Goal: Information Seeking & Learning: Check status

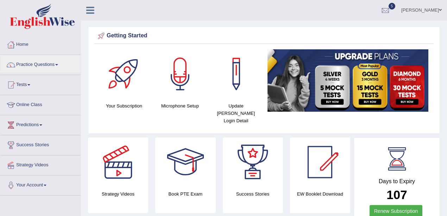
click at [30, 67] on link "Practice Questions" at bounding box center [40, 64] width 80 height 18
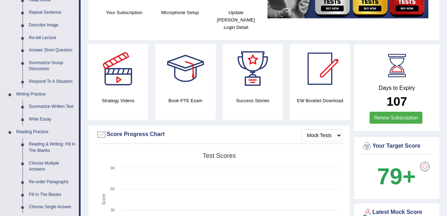
scroll to position [141, 0]
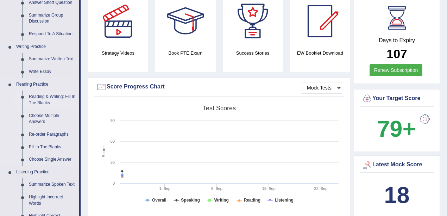
click at [37, 100] on link "Reading & Writing: Fill In The Blanks" at bounding box center [52, 99] width 53 height 19
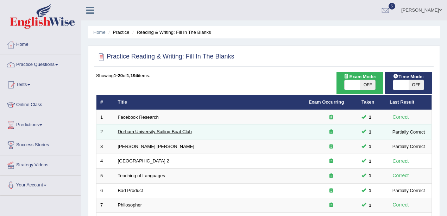
click at [159, 133] on link "Durham University Sailing Boat Club" at bounding box center [155, 131] width 74 height 5
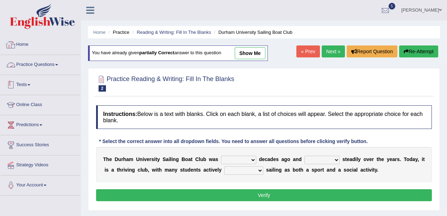
click at [36, 66] on link "Practice Questions" at bounding box center [40, 64] width 80 height 18
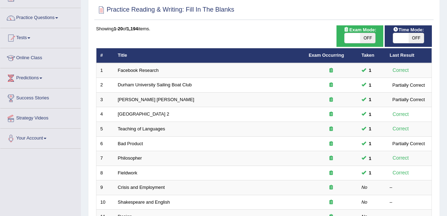
scroll to position [94, 0]
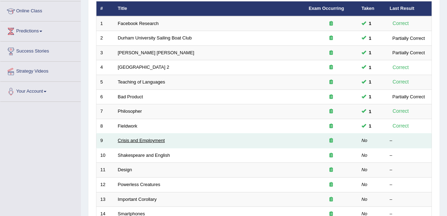
click at [151, 140] on link "Crisis and Employment" at bounding box center [141, 140] width 47 height 5
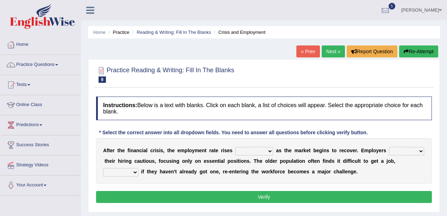
click at [334, 51] on link "Next »" at bounding box center [333, 51] width 23 height 12
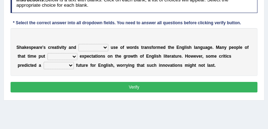
scroll to position [99, 0]
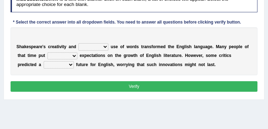
click at [90, 45] on select "idealized intensive fancied inventive" at bounding box center [93, 46] width 30 height 7
select select "inventive"
click at [78, 44] on select "idealized intensive fancied inventive" at bounding box center [93, 46] width 30 height 7
click at [60, 58] on select "wide much high more" at bounding box center [63, 55] width 30 height 7
select select "high"
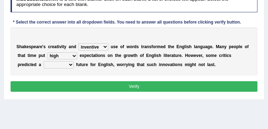
click at [48, 52] on select "wide much high more" at bounding box center [63, 55] width 30 height 7
click at [55, 65] on select "monetary promising irresistible daunting" at bounding box center [59, 64] width 30 height 7
select select "daunting"
click at [44, 62] on select "monetary promising irresistible daunting" at bounding box center [59, 64] width 30 height 7
click at [56, 69] on div "S h a k e s p e a r e ' s c r e a t i v i t y a n d idealized intensive fancied…" at bounding box center [134, 51] width 247 height 48
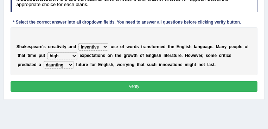
click at [58, 65] on select "monetary promising irresistible daunting" at bounding box center [59, 64] width 30 height 7
click at [141, 71] on div "S h a k e s p e a r e ' s c r e a t i v i t y a n d idealized intensive fancied…" at bounding box center [134, 51] width 247 height 48
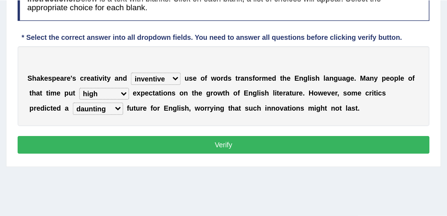
scroll to position [42, 0]
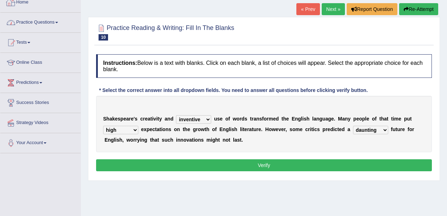
click at [24, 31] on li "Practice Questions Speaking Practice Read Aloud Repeat Sentence Describe Image …" at bounding box center [40, 23] width 80 height 20
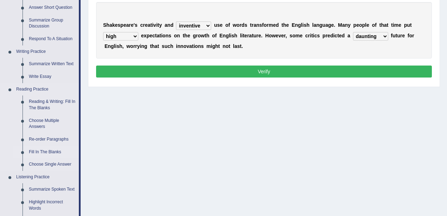
scroll to position [136, 0]
click at [38, 137] on link "Re-order Paragraphs" at bounding box center [52, 139] width 53 height 13
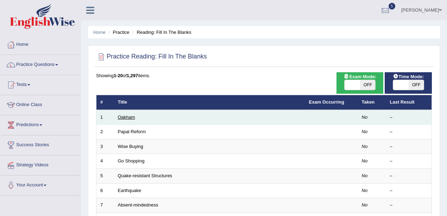
click at [119, 116] on link "Oakham" at bounding box center [126, 116] width 17 height 5
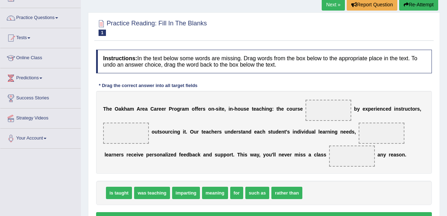
scroll to position [94, 0]
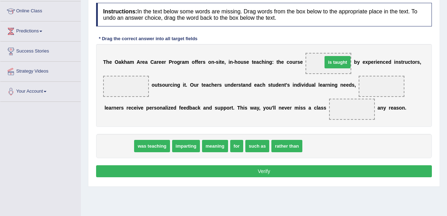
drag, startPoint x: 120, startPoint y: 148, endPoint x: 337, endPoint y: 63, distance: 232.8
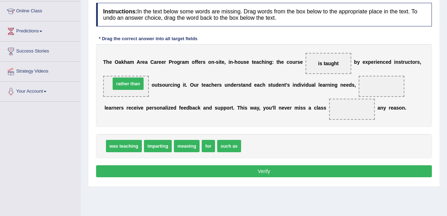
drag, startPoint x: 269, startPoint y: 146, endPoint x: 138, endPoint y: 83, distance: 144.8
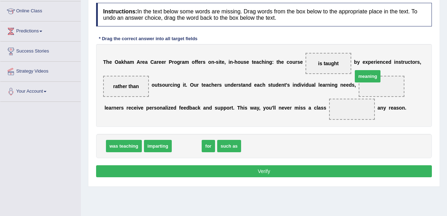
drag, startPoint x: 191, startPoint y: 146, endPoint x: 377, endPoint y: 83, distance: 196.1
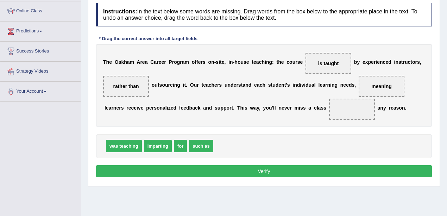
click at [186, 145] on span "for" at bounding box center [180, 146] width 13 height 12
drag, startPoint x: 182, startPoint y: 143, endPoint x: 351, endPoint y: 108, distance: 173.2
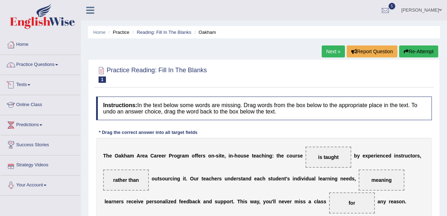
click at [37, 71] on link "Practice Questions" at bounding box center [40, 64] width 80 height 18
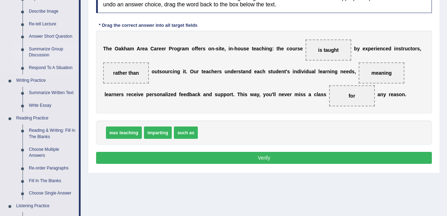
scroll to position [141, 0]
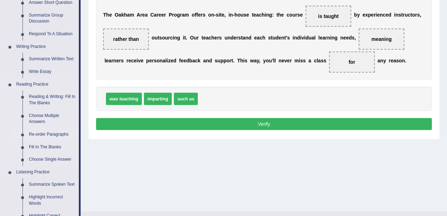
click at [42, 133] on link "Re-order Paragraphs" at bounding box center [52, 134] width 53 height 13
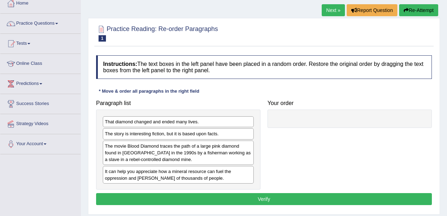
scroll to position [70, 0]
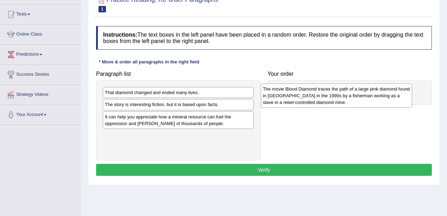
drag, startPoint x: 175, startPoint y: 130, endPoint x: 333, endPoint y: 103, distance: 160.3
click at [333, 103] on div "The movie Blood Diamond traces the path of a large pink diamond found in [GEOGR…" at bounding box center [336, 95] width 151 height 24
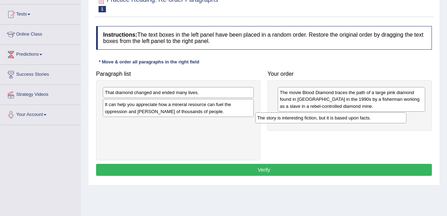
drag, startPoint x: 108, startPoint y: 107, endPoint x: 261, endPoint y: 121, distance: 153.0
click at [261, 121] on div "The story is interesting fiction, but it is based upon facts." at bounding box center [330, 117] width 151 height 11
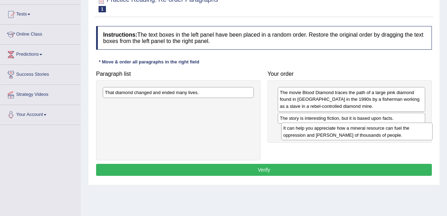
drag, startPoint x: 116, startPoint y: 109, endPoint x: 295, endPoint y: 133, distance: 180.0
click at [295, 133] on div "It can help you appreciate how a mineral resource can fuel the oppression and […" at bounding box center [356, 131] width 151 height 18
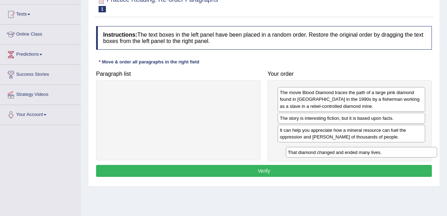
drag, startPoint x: 111, startPoint y: 89, endPoint x: 294, endPoint y: 149, distance: 192.5
click at [294, 149] on div "That diamond changed and ended many lives." at bounding box center [361, 152] width 151 height 11
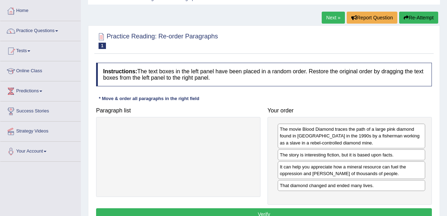
scroll to position [0, 0]
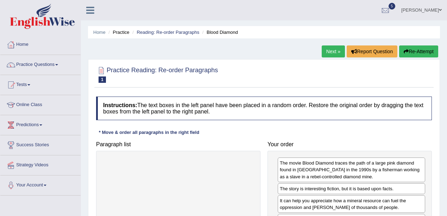
click at [25, 42] on link "Home" at bounding box center [40, 44] width 80 height 18
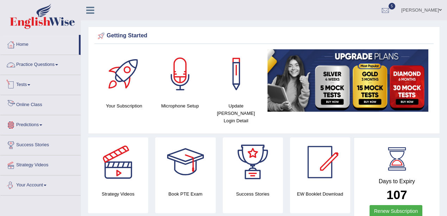
click at [24, 87] on link "Tests" at bounding box center [40, 84] width 80 height 18
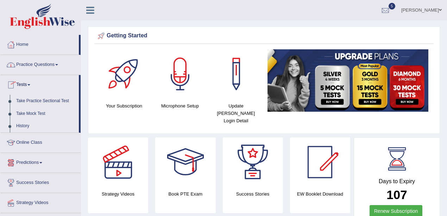
click at [19, 128] on link "History" at bounding box center [46, 126] width 66 height 13
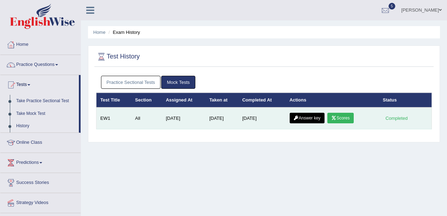
click at [340, 116] on link "Scores" at bounding box center [340, 118] width 26 height 11
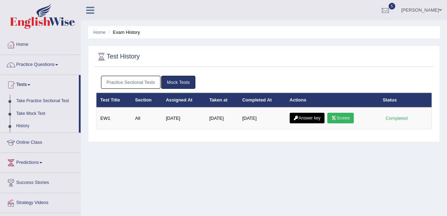
click at [308, 120] on link "Answer key" at bounding box center [307, 118] width 35 height 11
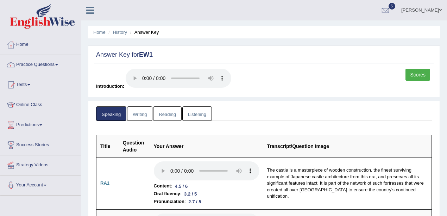
click at [137, 111] on link "Writing" at bounding box center [139, 113] width 25 height 14
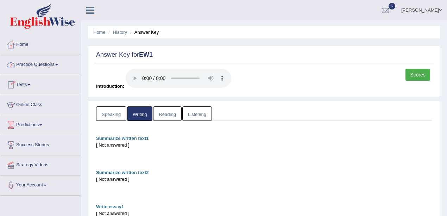
click at [18, 42] on link "Home" at bounding box center [40, 44] width 80 height 18
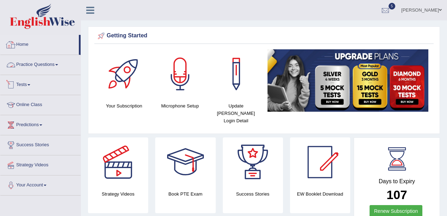
click at [41, 59] on link "Practice Questions" at bounding box center [40, 64] width 80 height 18
click at [48, 64] on link "Practice Questions" at bounding box center [40, 64] width 80 height 18
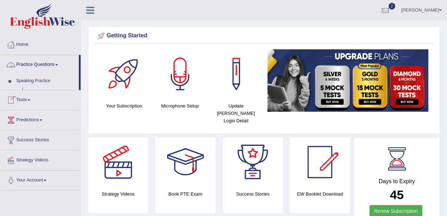
click at [48, 64] on link "Practice Questions" at bounding box center [39, 64] width 78 height 18
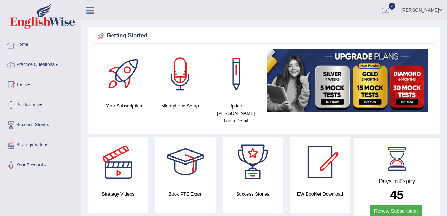
click at [13, 89] on div at bounding box center [11, 85] width 11 height 11
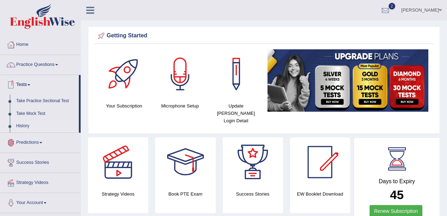
click at [21, 125] on link "History" at bounding box center [46, 126] width 66 height 13
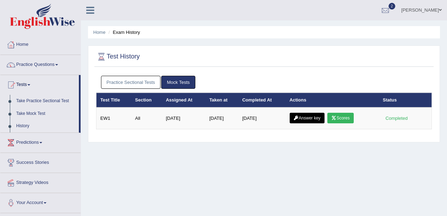
click at [128, 80] on link "Practice Sectional Tests" at bounding box center [131, 82] width 60 height 13
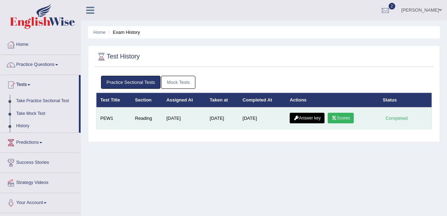
click at [324, 116] on link "Answer key" at bounding box center [307, 118] width 35 height 11
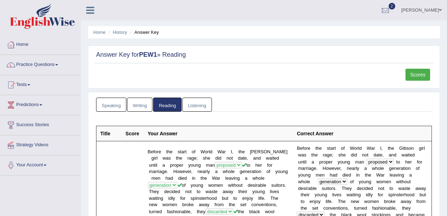
click at [412, 71] on link "Scores" at bounding box center [417, 75] width 25 height 12
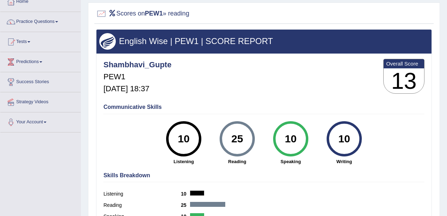
scroll to position [70, 0]
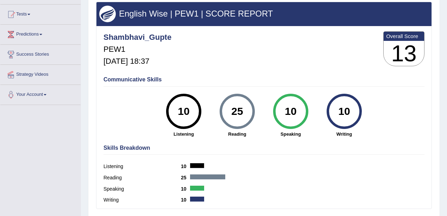
drag, startPoint x: 225, startPoint y: 102, endPoint x: 269, endPoint y: 115, distance: 45.5
click at [269, 94] on div "10 Listening 25 [GEOGRAPHIC_DATA] 10 Speaking 10 Writing" at bounding box center [263, 94] width 321 height 0
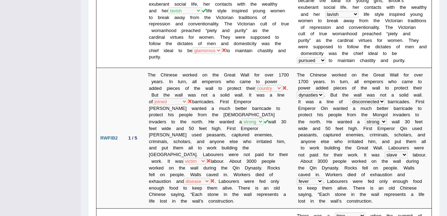
scroll to position [211, 0]
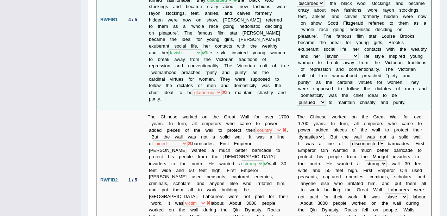
drag, startPoint x: 153, startPoint y: 93, endPoint x: 166, endPoint y: 93, distance: 13.0
click at [166, 93] on td "Before the start of World War I, the [PERSON_NAME] girl was the rage; she did n…" at bounding box center [218, 20] width 149 height 180
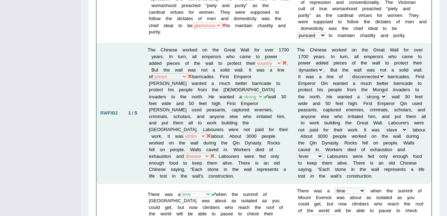
scroll to position [305, 0]
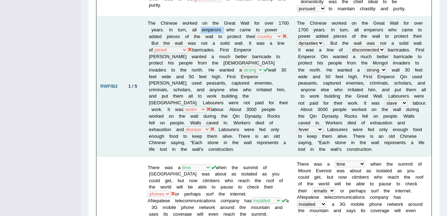
drag, startPoint x: 213, startPoint y: 31, endPoint x: 236, endPoint y: 30, distance: 23.6
click at [236, 30] on td "The Chinese worked on the Great Wall for over 1700 years. In turn, all emperors…" at bounding box center [218, 86] width 149 height 140
drag, startPoint x: 264, startPoint y: 36, endPoint x: 277, endPoint y: 34, distance: 12.8
click at [277, 34] on td "The Chinese worked on the Great Wall for over 1700 years. In turn, all emperors…" at bounding box center [218, 86] width 149 height 140
drag, startPoint x: 219, startPoint y: 27, endPoint x: 237, endPoint y: 27, distance: 17.9
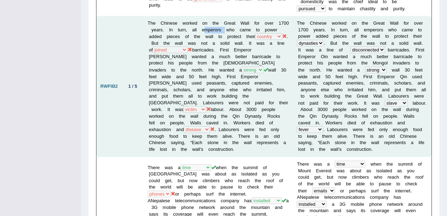
click at [237, 27] on td "The Chinese worked on the Great Wall for over 1700 years. In turn, all emperors…" at bounding box center [218, 86] width 149 height 140
drag, startPoint x: 262, startPoint y: 37, endPoint x: 270, endPoint y: 34, distance: 8.7
click at [270, 34] on td "The Chinese worked on the Great Wall for over 1700 years. In turn, all emperors…" at bounding box center [218, 86] width 149 height 140
drag, startPoint x: 213, startPoint y: 41, endPoint x: 278, endPoint y: 42, distance: 64.4
click at [278, 42] on td "The Chinese worked on the Great Wall for over 1700 years. In turn, all emperors…" at bounding box center [218, 86] width 149 height 140
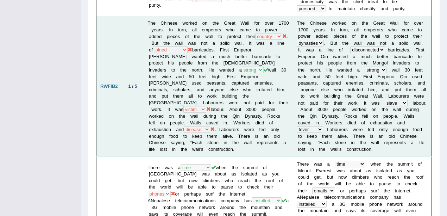
click at [200, 108] on td "The Chinese worked on the Great Wall for over 1700 years. In turn, all emperors…" at bounding box center [218, 86] width 149 height 140
drag, startPoint x: 211, startPoint y: 95, endPoint x: 278, endPoint y: 96, distance: 66.9
click at [278, 96] on td "The Chinese worked on the Great Wall for over 1700 years. In turn, all emperors…" at bounding box center [218, 86] width 149 height 140
drag, startPoint x: 153, startPoint y: 114, endPoint x: 224, endPoint y: 115, distance: 70.4
click at [224, 115] on td "The Chinese worked on the Great Wall for over 1700 years. In turn, all emperors…" at bounding box center [218, 86] width 149 height 140
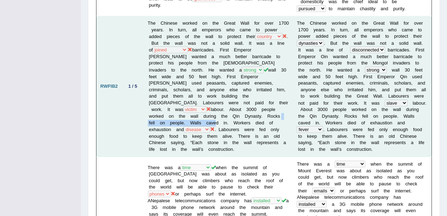
click at [224, 115] on td "The Chinese worked on the Great Wall for over 1700 years. In turn, all emperors…" at bounding box center [218, 86] width 149 height 140
drag, startPoint x: 210, startPoint y: 112, endPoint x: 240, endPoint y: 112, distance: 29.2
click at [240, 112] on td "The Chinese worked on the Great Wall for over 1700 years. In turn, all emperors…" at bounding box center [218, 86] width 149 height 140
drag, startPoint x: 159, startPoint y: 122, endPoint x: 227, endPoint y: 120, distance: 67.9
click at [227, 120] on td "The Chinese worked on the Great Wall for over 1700 years. In turn, all emperors…" at bounding box center [218, 86] width 149 height 140
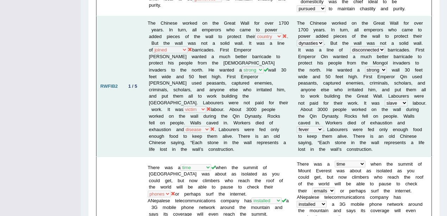
click at [212, 136] on td "The Chinese worked on the Great Wall for over 1700 years. In turn, all emperors…" at bounding box center [218, 86] width 149 height 140
drag, startPoint x: 145, startPoint y: 113, endPoint x: 205, endPoint y: 114, distance: 59.8
click at [205, 114] on td "The Chinese worked on the Great Wall for over 1700 years. In turn, all emperors…" at bounding box center [218, 86] width 149 height 140
drag, startPoint x: 215, startPoint y: 112, endPoint x: 245, endPoint y: 112, distance: 30.3
click at [245, 112] on td "The Chinese worked on the Great Wall for over 1700 years. In turn, all emperors…" at bounding box center [218, 86] width 149 height 140
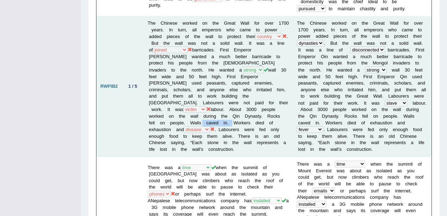
drag, startPoint x: 163, startPoint y: 122, endPoint x: 190, endPoint y: 124, distance: 26.8
click at [190, 124] on td "The Chinese worked on the Great Wall for over 1700 years. In turn, all emperors…" at bounding box center [218, 86] width 149 height 140
click at [397, 120] on b "a" at bounding box center [398, 122] width 2 height 5
drag, startPoint x: 165, startPoint y: 129, endPoint x: 246, endPoint y: 127, distance: 81.3
click at [246, 127] on td "The Chinese worked on the Great Wall for over 1700 years. In turn, all emperors…" at bounding box center [218, 86] width 149 height 140
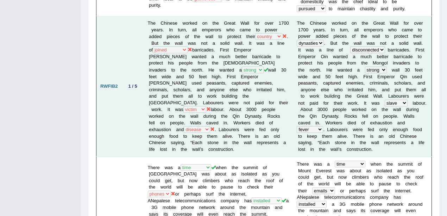
click at [247, 143] on td "The Chinese worked on the Great Wall for over 1700 years. In turn, all emperors…" at bounding box center [218, 86] width 149 height 140
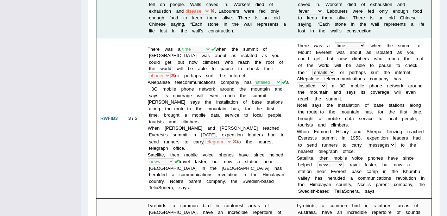
scroll to position [446, 0]
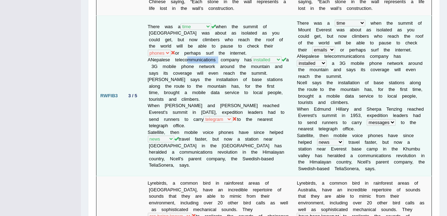
drag, startPoint x: 186, startPoint y: 50, endPoint x: 218, endPoint y: 49, distance: 31.7
click at [218, 49] on td "There was a year occasion opportunity time when the summit of [GEOGRAPHIC_DATA]…" at bounding box center [218, 96] width 149 height 160
click at [240, 82] on td "There was a year occasion opportunity time when the summit of [GEOGRAPHIC_DATA]…" at bounding box center [218, 96] width 149 height 160
drag, startPoint x: 204, startPoint y: 116, endPoint x: 273, endPoint y: 115, distance: 69.0
click at [262, 115] on td "There was a year occasion opportunity time when the summit of [GEOGRAPHIC_DATA]…" at bounding box center [218, 96] width 149 height 160
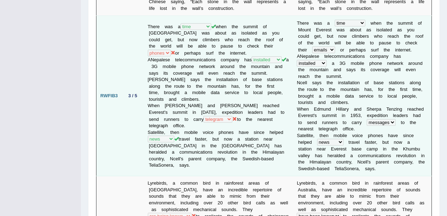
drag, startPoint x: 151, startPoint y: 122, endPoint x: 193, endPoint y: 125, distance: 41.9
click at [193, 125] on td "There was a year occasion opportunity time when the summit of [GEOGRAPHIC_DATA]…" at bounding box center [218, 96] width 149 height 160
click at [221, 136] on td "There was a year occasion opportunity time when the summit of [GEOGRAPHIC_DATA]…" at bounding box center [218, 96] width 149 height 160
click at [213, 104] on td "There was a year occasion opportunity time when the summit of [GEOGRAPHIC_DATA]…" at bounding box center [218, 96] width 149 height 160
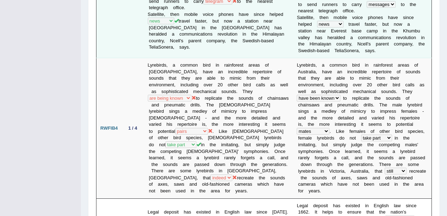
scroll to position [586, 0]
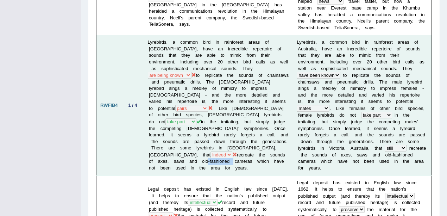
drag, startPoint x: 206, startPoint y: 146, endPoint x: 233, endPoint y: 146, distance: 27.1
click at [233, 146] on td "Lyrebirds, a common bird in rainforest areas of [GEOGRAPHIC_DATA], have an incr…" at bounding box center [218, 105] width 149 height 140
click at [344, 139] on td "L y r e b i r d s , a c o m m o n b i r d i n r a i n f o r e s t a r e a s o f…" at bounding box center [362, 105] width 139 height 140
drag, startPoint x: 239, startPoint y: 127, endPoint x: 204, endPoint y: 132, distance: 35.6
click at [204, 132] on td "Lyrebirds, a common bird in rainforest areas of [GEOGRAPHIC_DATA], have an incr…" at bounding box center [218, 105] width 149 height 140
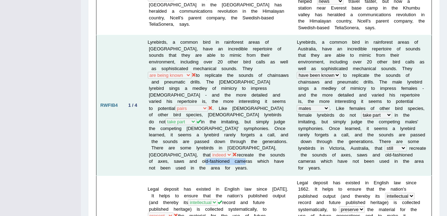
drag, startPoint x: 204, startPoint y: 148, endPoint x: 241, endPoint y: 144, distance: 36.8
click at [241, 144] on td "Lyrebirds, a common bird in rainforest areas of [GEOGRAPHIC_DATA], have an incr…" at bounding box center [218, 105] width 149 height 140
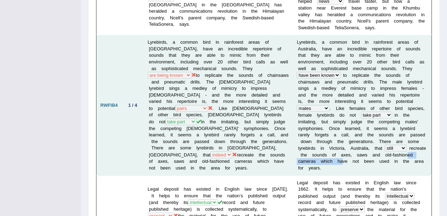
drag, startPoint x: 344, startPoint y: 149, endPoint x: 399, endPoint y: 149, distance: 54.9
click at [399, 149] on td "L y r e b i r d s , a c o m m o n b i r d i n r a i n f o r e s t a r e a s o f…" at bounding box center [362, 105] width 139 height 140
click at [398, 152] on td "L y r e b i r d s , a c o m m o n b i r d i n r a i n f o r e s t a r e a s o f…" at bounding box center [362, 105] width 139 height 140
drag, startPoint x: 326, startPoint y: 147, endPoint x: 373, endPoint y: 146, distance: 47.2
click at [373, 144] on td "L y r e b i r d s , a c o m m o n b i r d i n r a i n f o r e s t a r e a s o f…" at bounding box center [362, 105] width 139 height 140
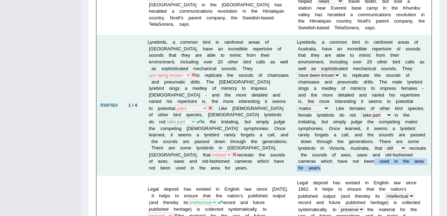
drag, startPoint x: 302, startPoint y: 154, endPoint x: 391, endPoint y: 155, distance: 89.0
click at [391, 155] on td "L y r e b i r d s , a c o m m o n b i r d i n r a i n f o r e s t a r e a s o f…" at bounding box center [362, 105] width 139 height 140
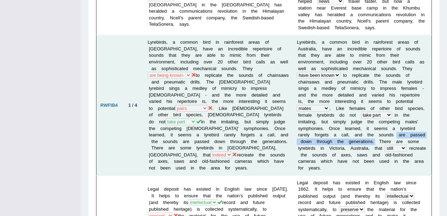
drag, startPoint x: 350, startPoint y: 127, endPoint x: 319, endPoint y: 135, distance: 32.3
click at [319, 135] on td "L y r e b i r d s , a c o m m o n b i r d i n r a i n f o r e s t a r e a s o f…" at bounding box center [362, 105] width 139 height 140
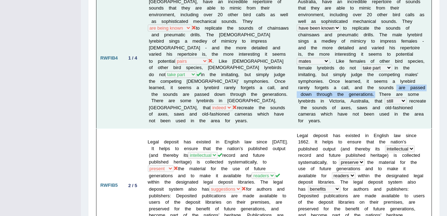
scroll to position [704, 0]
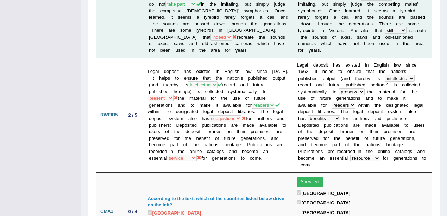
click at [209, 132] on td "Legal deposit has existed in English law since [DATE]. It helps to ensure that …" at bounding box center [218, 115] width 149 height 114
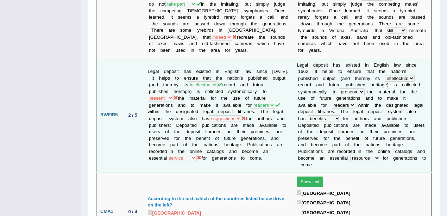
click at [178, 77] on td "Legal deposit has existed in English law since [DATE]. It helps to ensure that …" at bounding box center [218, 115] width 149 height 114
drag, startPoint x: 242, startPoint y: 74, endPoint x: 253, endPoint y: 84, distance: 15.2
click at [253, 84] on td "Legal deposit has existed in English law since [DATE]. It helps to ensure that …" at bounding box center [218, 115] width 149 height 114
drag, startPoint x: 211, startPoint y: 70, endPoint x: 251, endPoint y: 73, distance: 39.5
click at [251, 73] on td "Legal deposit has existed in English law since [DATE]. It helps to ensure that …" at bounding box center [218, 115] width 149 height 114
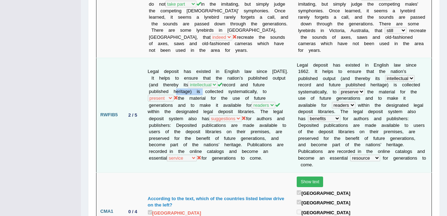
drag, startPoint x: 189, startPoint y: 70, endPoint x: 216, endPoint y: 70, distance: 27.1
click at [216, 70] on td "Legal deposit has existed in English law since [DATE]. It helps to ensure that …" at bounding box center [218, 115] width 149 height 114
drag, startPoint x: 211, startPoint y: 114, endPoint x: 234, endPoint y: 114, distance: 23.2
click at [234, 114] on td "Legal deposit has existed in English law since [DATE]. It helps to ensure that …" at bounding box center [218, 115] width 149 height 114
click at [247, 104] on td "Legal deposit has existed in English law since [DATE]. It helps to ensure that …" at bounding box center [218, 115] width 149 height 114
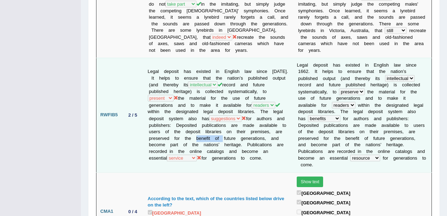
drag, startPoint x: 244, startPoint y: 115, endPoint x: 270, endPoint y: 113, distance: 26.1
click at [270, 113] on td "Legal deposit has existed in English law since [DATE]. It helps to ensure that …" at bounding box center [218, 115] width 149 height 114
drag, startPoint x: 199, startPoint y: 115, endPoint x: 229, endPoint y: 116, distance: 29.9
click at [228, 116] on td "Legal deposit has existed in English law since [DATE]. It helps to ensure that …" at bounding box center [218, 115] width 149 height 114
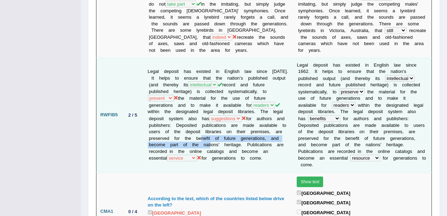
drag, startPoint x: 247, startPoint y: 115, endPoint x: 266, endPoint y: 119, distance: 19.2
click at [266, 119] on td "Legal deposit has existed in English law since [DATE]. It helps to ensure that …" at bounding box center [218, 115] width 149 height 114
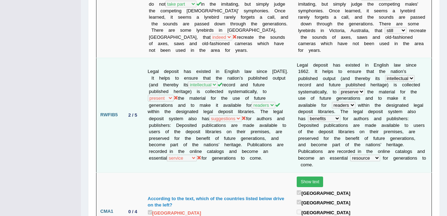
click at [274, 128] on td "Legal deposit has existed in English law since [DATE]. It helps to ensure that …" at bounding box center [218, 115] width 149 height 114
drag, startPoint x: 209, startPoint y: 128, endPoint x: 237, endPoint y: 134, distance: 28.6
click at [234, 134] on td "Legal deposit has existed in English law since [DATE]. It helps to ensure that …" at bounding box center [218, 115] width 149 height 114
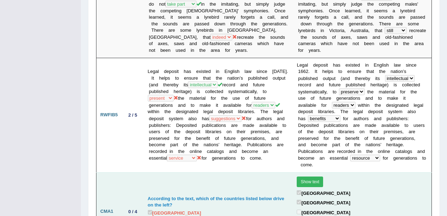
click at [241, 172] on td "According to the text, which of the countries listed below drive on the left? […" at bounding box center [218, 211] width 149 height 78
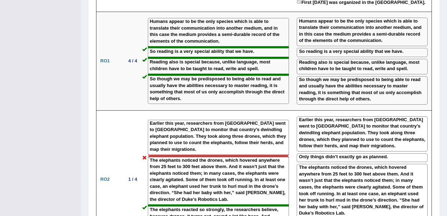
scroll to position [1056, 0]
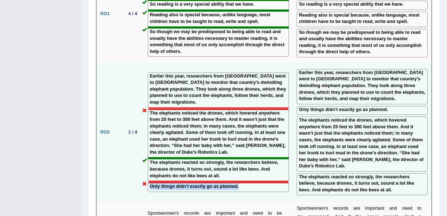
drag, startPoint x: 148, startPoint y: 153, endPoint x: 258, endPoint y: 163, distance: 110.6
click at [258, 163] on td "Earlier this year, researchers from [GEOGRAPHIC_DATA] went to [GEOGRAPHIC_DATA]…" at bounding box center [218, 132] width 149 height 138
drag, startPoint x: 164, startPoint y: 103, endPoint x: 193, endPoint y: 103, distance: 29.6
click at [193, 110] on label "The elephants noticed the drones, which hovered anywhere from 25 feet to 300 fe…" at bounding box center [218, 133] width 137 height 46
drag, startPoint x: 148, startPoint y: 154, endPoint x: 263, endPoint y: 163, distance: 115.7
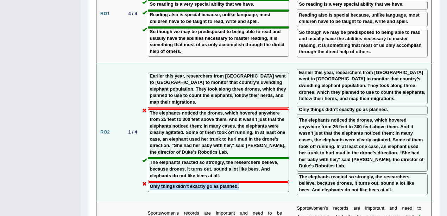
click at [263, 163] on td "Earlier this year, researchers from [GEOGRAPHIC_DATA] went to [GEOGRAPHIC_DATA]…" at bounding box center [218, 132] width 149 height 138
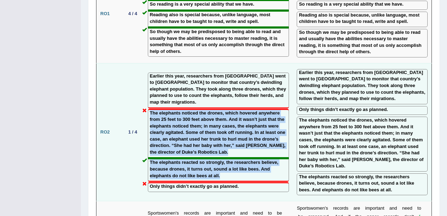
drag, startPoint x: 147, startPoint y: 81, endPoint x: 234, endPoint y: 143, distance: 106.5
click at [234, 143] on td "Earlier this year, researchers from [GEOGRAPHIC_DATA] went to [GEOGRAPHIC_DATA]…" at bounding box center [218, 132] width 149 height 138
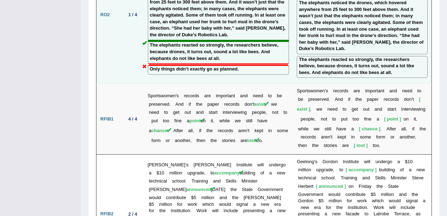
scroll to position [1220, 0]
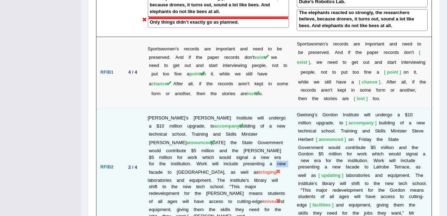
drag, startPoint x: 252, startPoint y: 122, endPoint x: 265, endPoint y: 122, distance: 13.4
click at [265, 122] on td "[PERSON_NAME]’s [PERSON_NAME] Institute will undergo a $10 million upgrade, to …" at bounding box center [218, 166] width 149 height 119
drag, startPoint x: 222, startPoint y: 117, endPoint x: 244, endPoint y: 115, distance: 21.9
click at [244, 115] on td "[PERSON_NAME]’s [PERSON_NAME] Institute will undergo a $10 million upgrade, to …" at bounding box center [218, 166] width 149 height 119
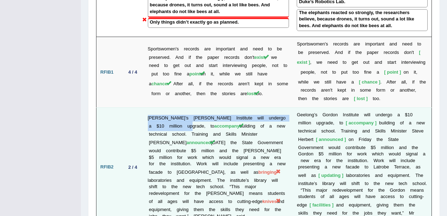
drag, startPoint x: 146, startPoint y: 82, endPoint x: 177, endPoint y: 86, distance: 30.9
click at [177, 107] on td "[PERSON_NAME]’s [PERSON_NAME] Institute will undergo a $10 million upgrade, to …" at bounding box center [218, 166] width 149 height 119
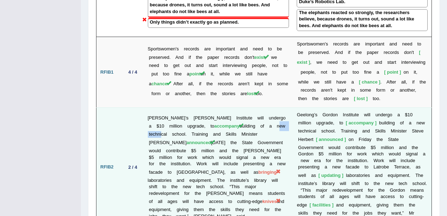
drag, startPoint x: 242, startPoint y: 88, endPoint x: 264, endPoint y: 88, distance: 22.5
click at [264, 107] on td "[PERSON_NAME]’s [PERSON_NAME] Institute will undergo a $10 million upgrade, to …" at bounding box center [218, 166] width 149 height 119
click at [264, 129] on td "[PERSON_NAME]’s [PERSON_NAME] Institute will undergo a $10 million upgrade, to …" at bounding box center [218, 166] width 149 height 119
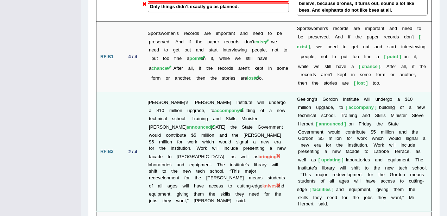
scroll to position [1243, 0]
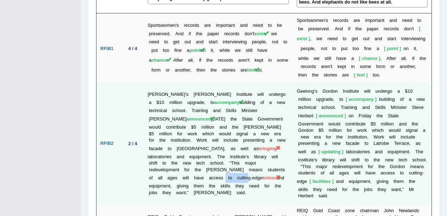
drag, startPoint x: 174, startPoint y: 137, endPoint x: 199, endPoint y: 137, distance: 25.7
click at [199, 137] on td "[PERSON_NAME]’s [PERSON_NAME] Institute will undergo a $10 million upgrade, to …" at bounding box center [218, 143] width 149 height 119
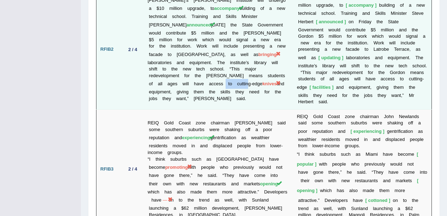
scroll to position [1379, 0]
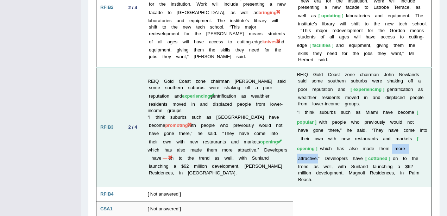
drag, startPoint x: 365, startPoint y: 107, endPoint x: 405, endPoint y: 104, distance: 40.2
click at [404, 105] on td "R E I Q G o l d C o a s t z o n e c h a i r m a n J o h n N e w l a n d s s a i…" at bounding box center [362, 127] width 139 height 120
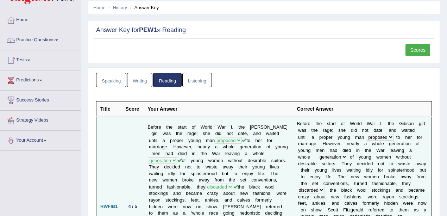
scroll to position [0, 0]
